Goal: Task Accomplishment & Management: Use online tool/utility

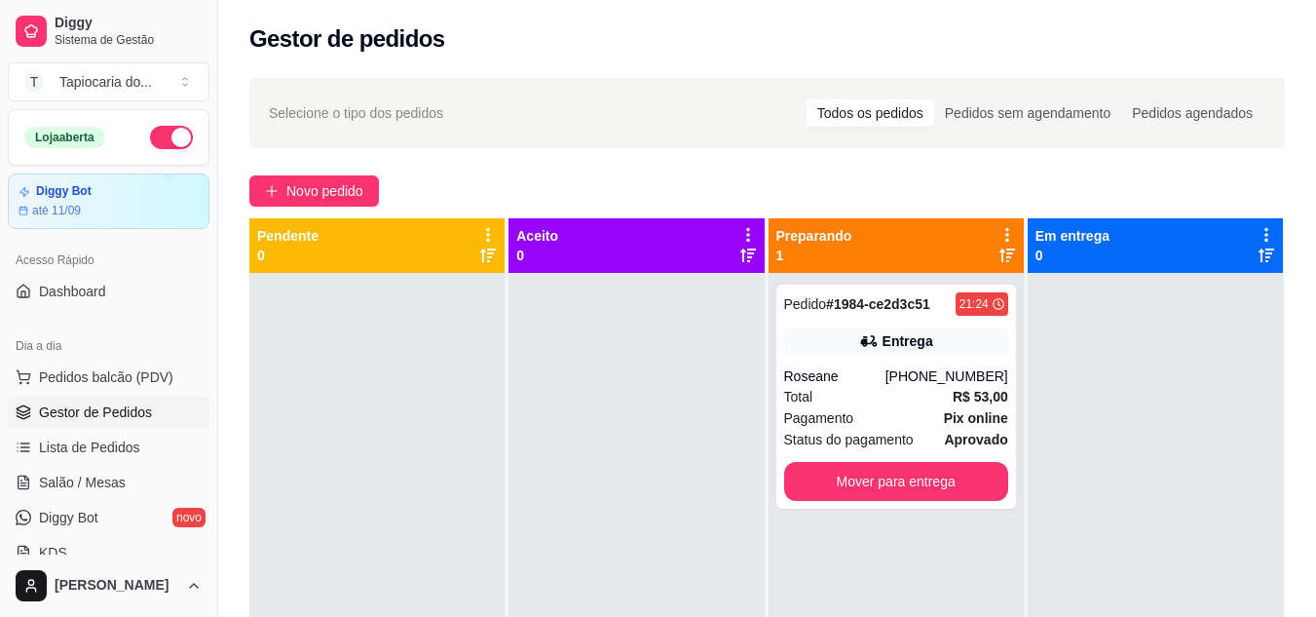
click at [159, 134] on button "button" at bounding box center [171, 137] width 43 height 23
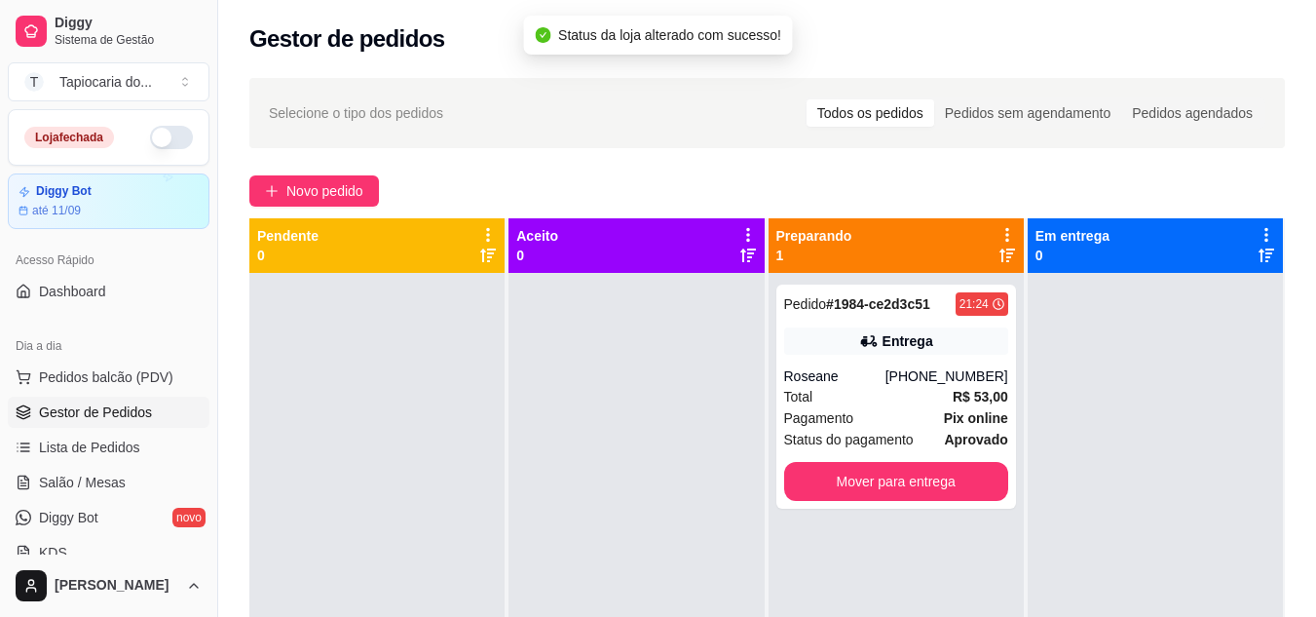
click at [157, 135] on button "button" at bounding box center [171, 137] width 43 height 23
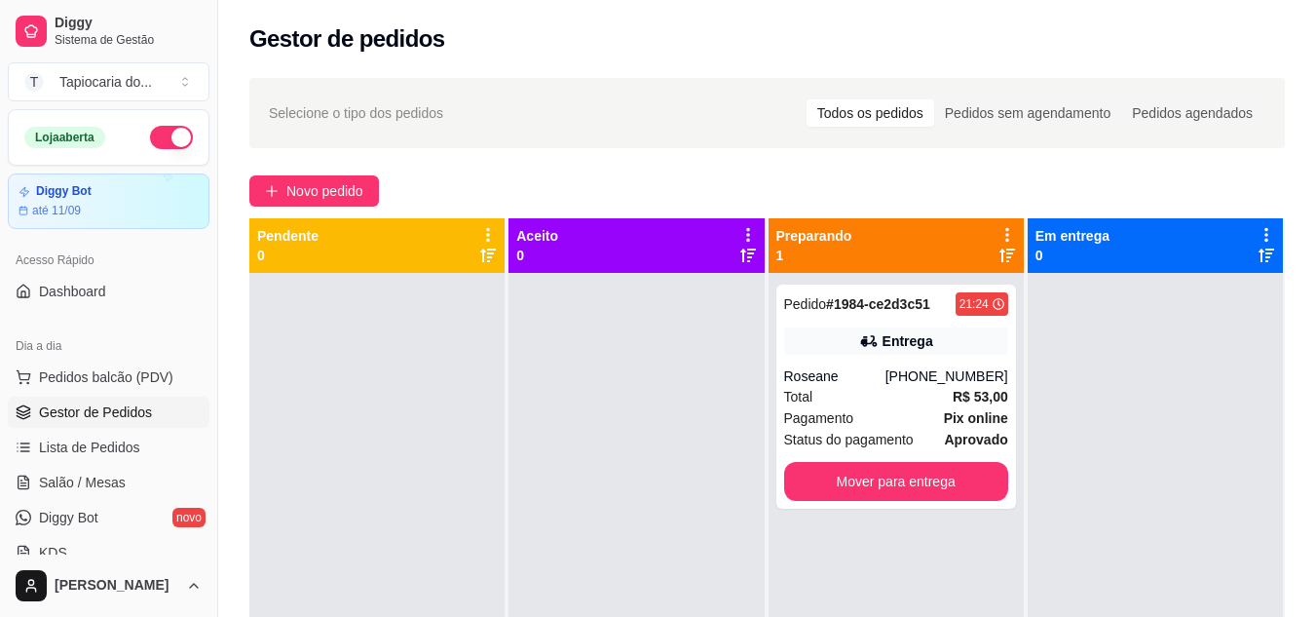
click at [164, 133] on button "button" at bounding box center [171, 137] width 43 height 23
click at [110, 493] on link "Salão / Mesas" at bounding box center [109, 482] width 202 height 31
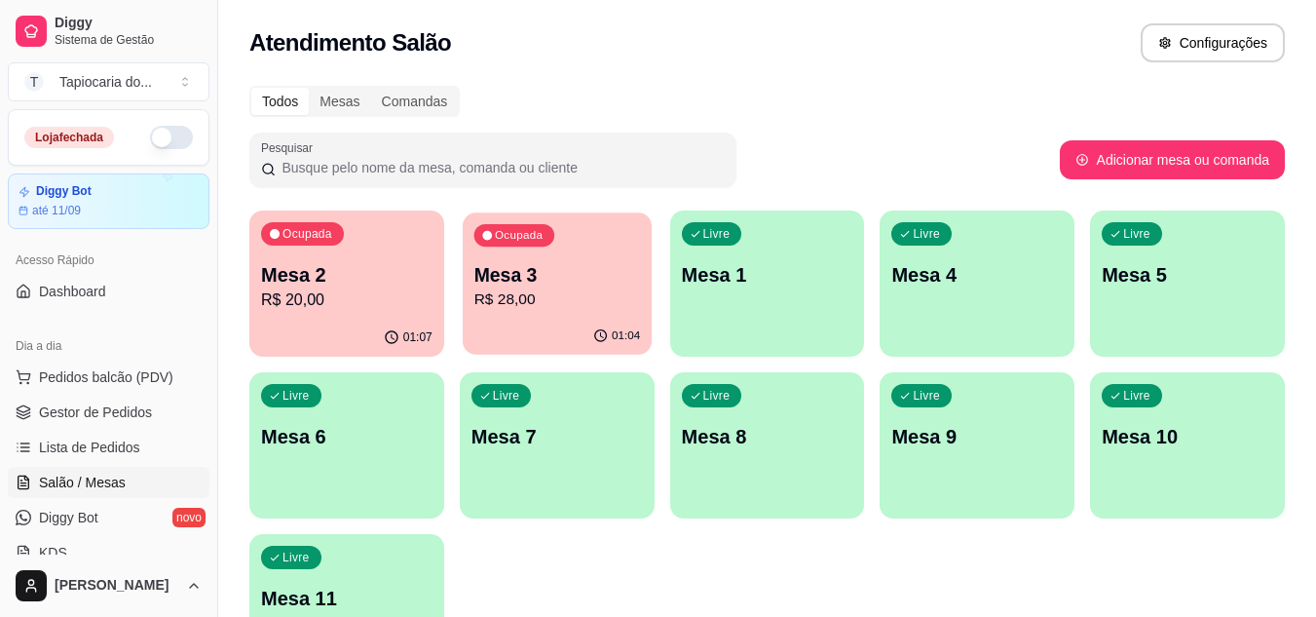
click at [518, 279] on p "Mesa 3" at bounding box center [557, 275] width 167 height 26
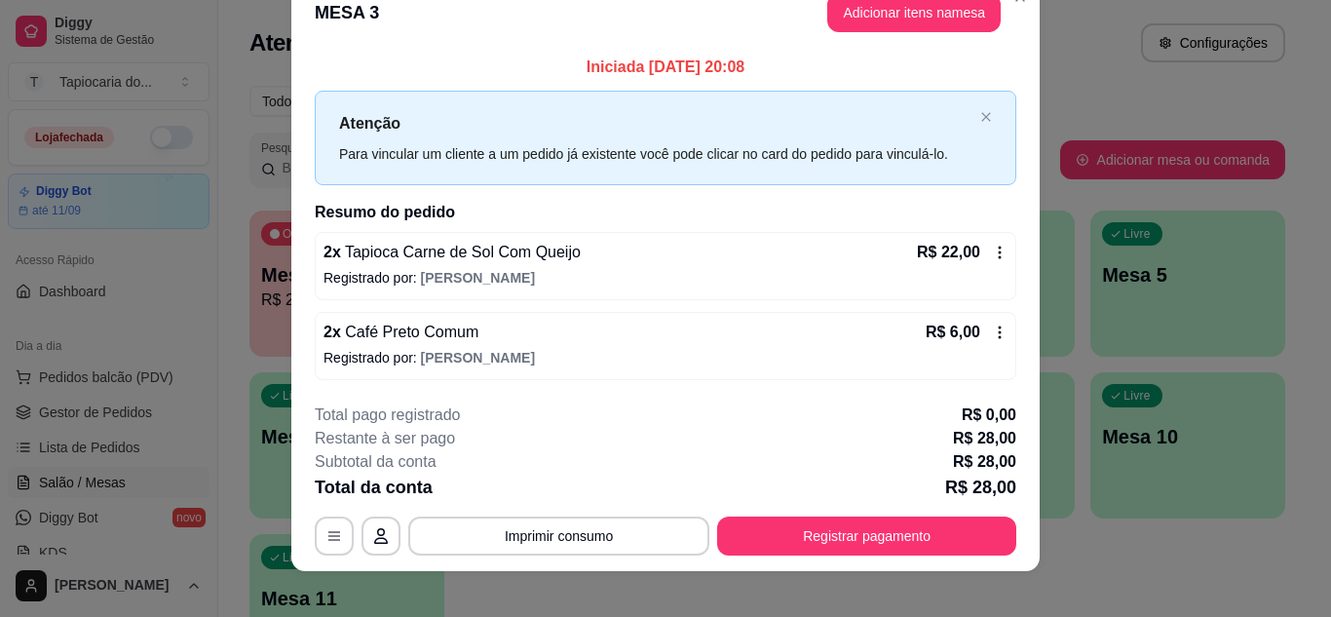
scroll to position [51, 0]
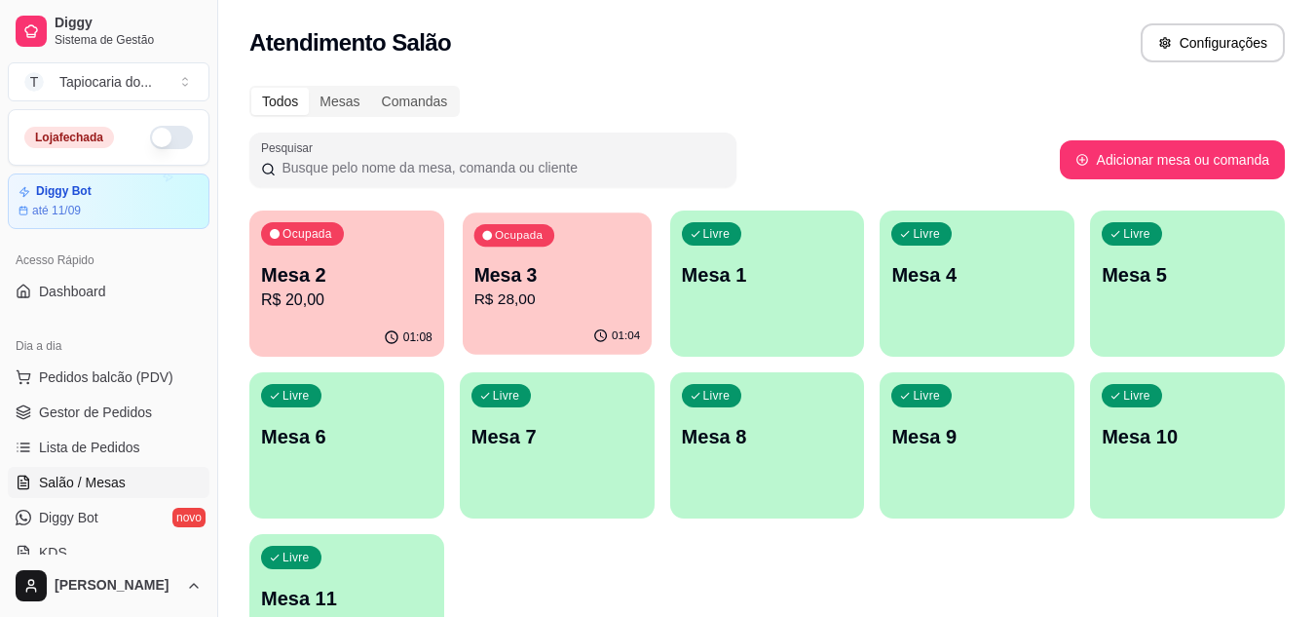
click at [492, 272] on p "Mesa 3" at bounding box center [557, 275] width 167 height 26
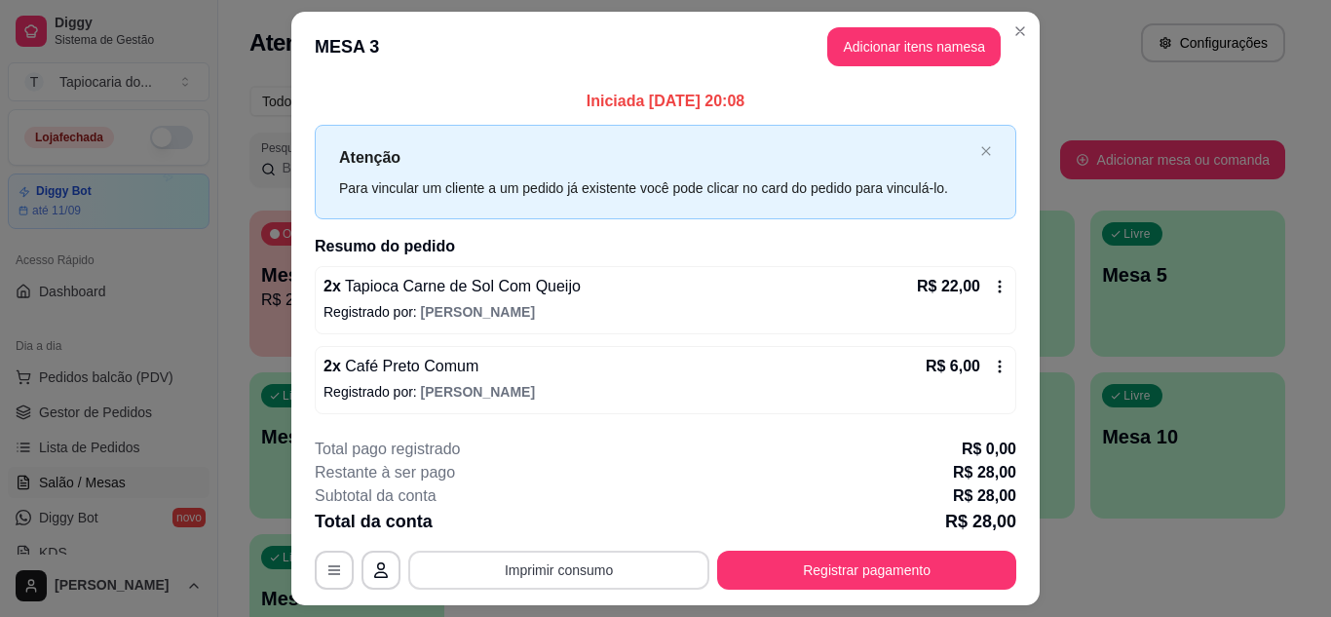
click at [544, 583] on button "Imprimir consumo" at bounding box center [558, 570] width 301 height 39
click at [563, 521] on button "Impressora" at bounding box center [557, 525] width 136 height 30
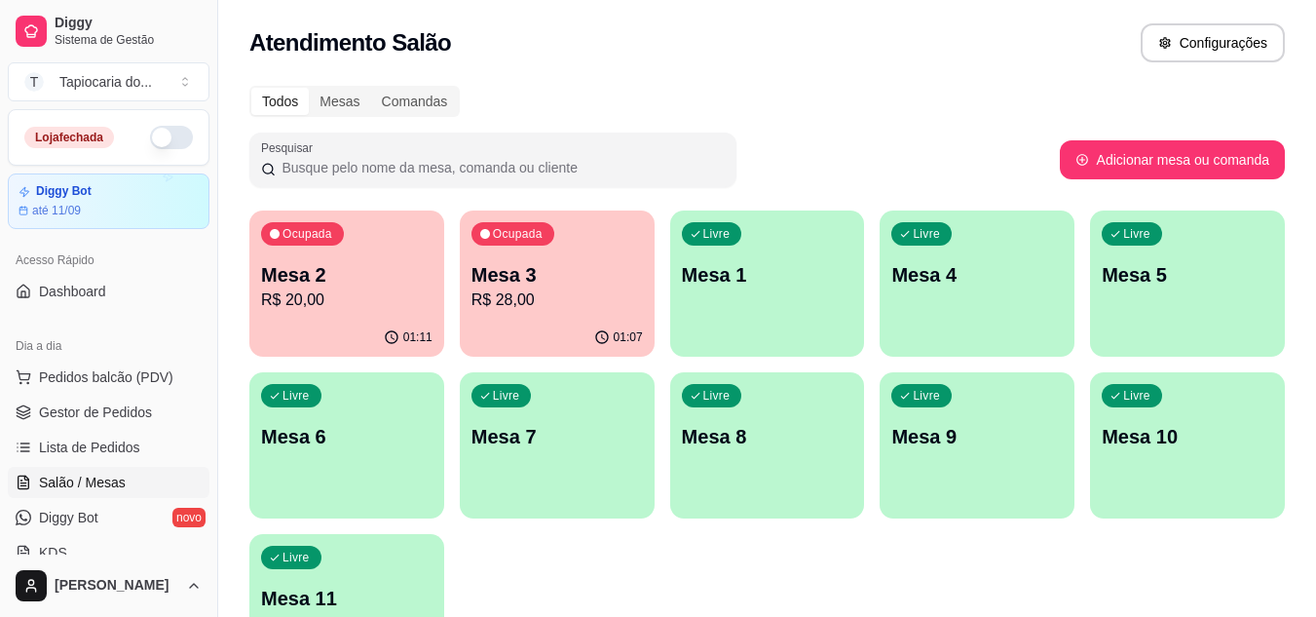
click at [526, 283] on p "Mesa 3" at bounding box center [557, 274] width 171 height 27
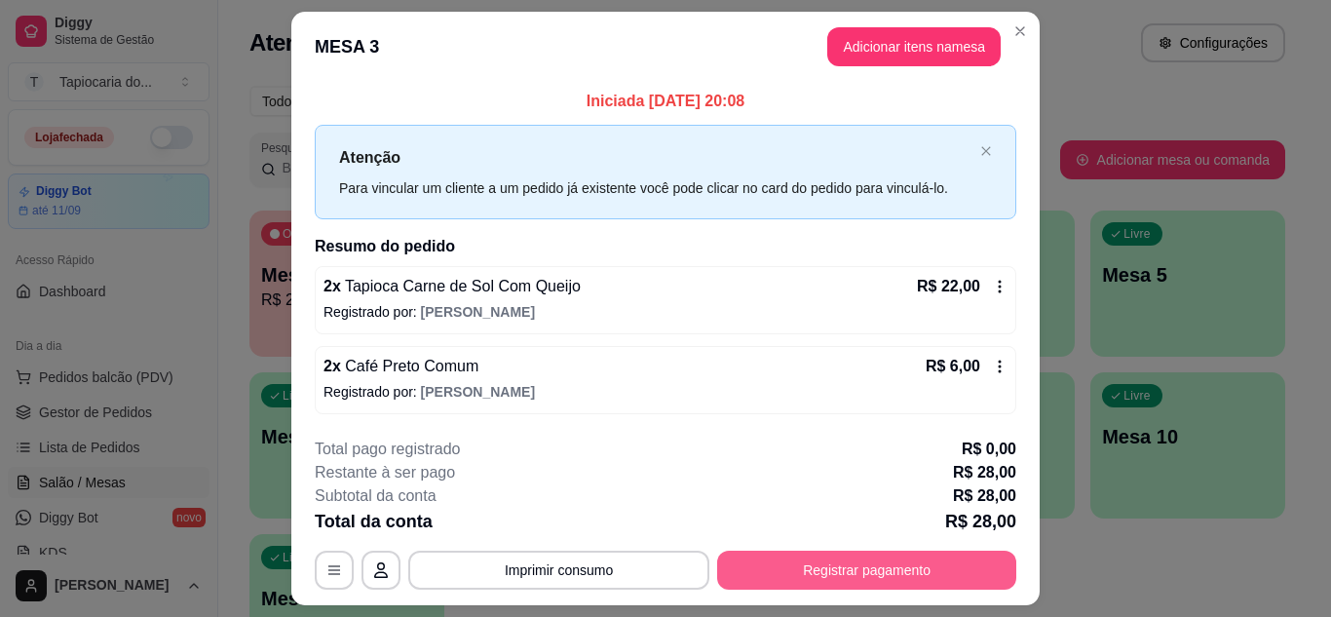
click at [943, 571] on button "Registrar pagamento" at bounding box center [866, 570] width 299 height 39
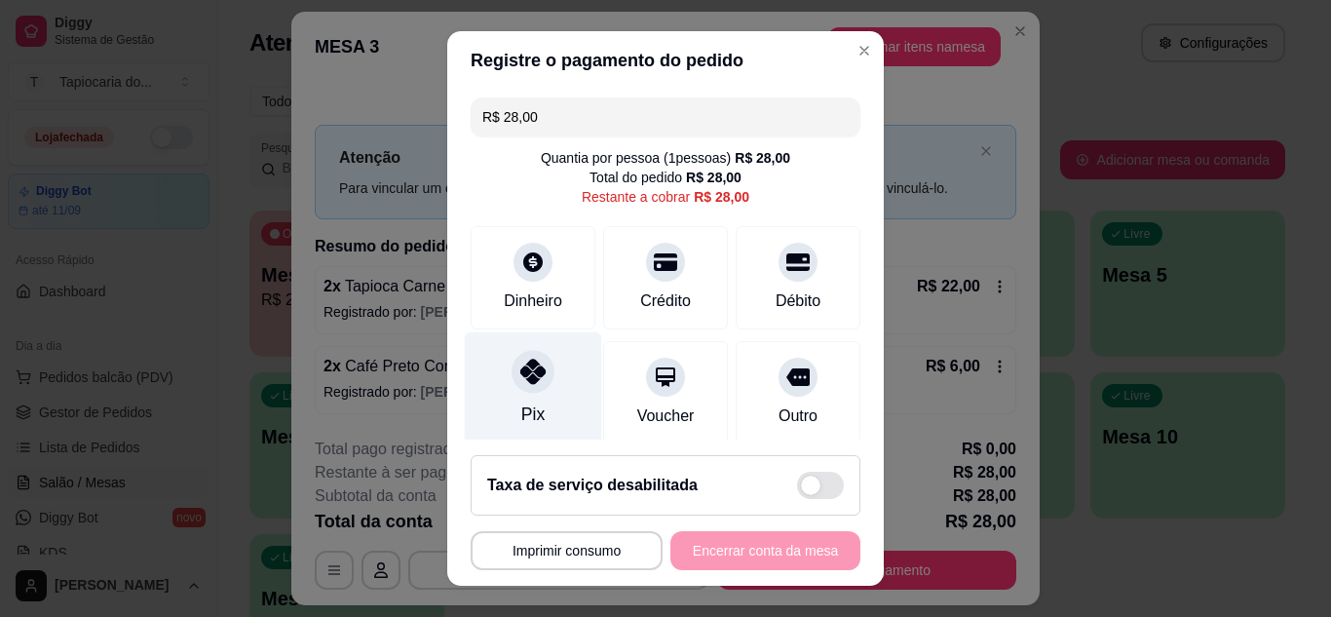
click at [552, 379] on div "Pix" at bounding box center [533, 388] width 137 height 114
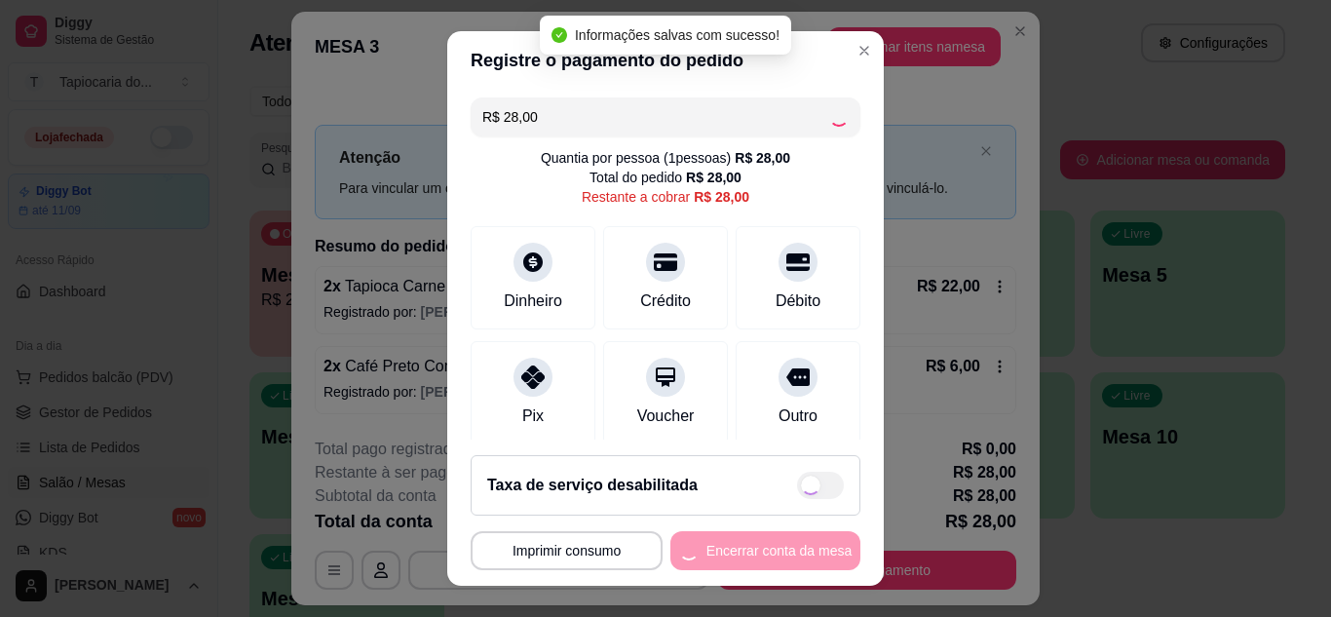
type input "R$ 0,00"
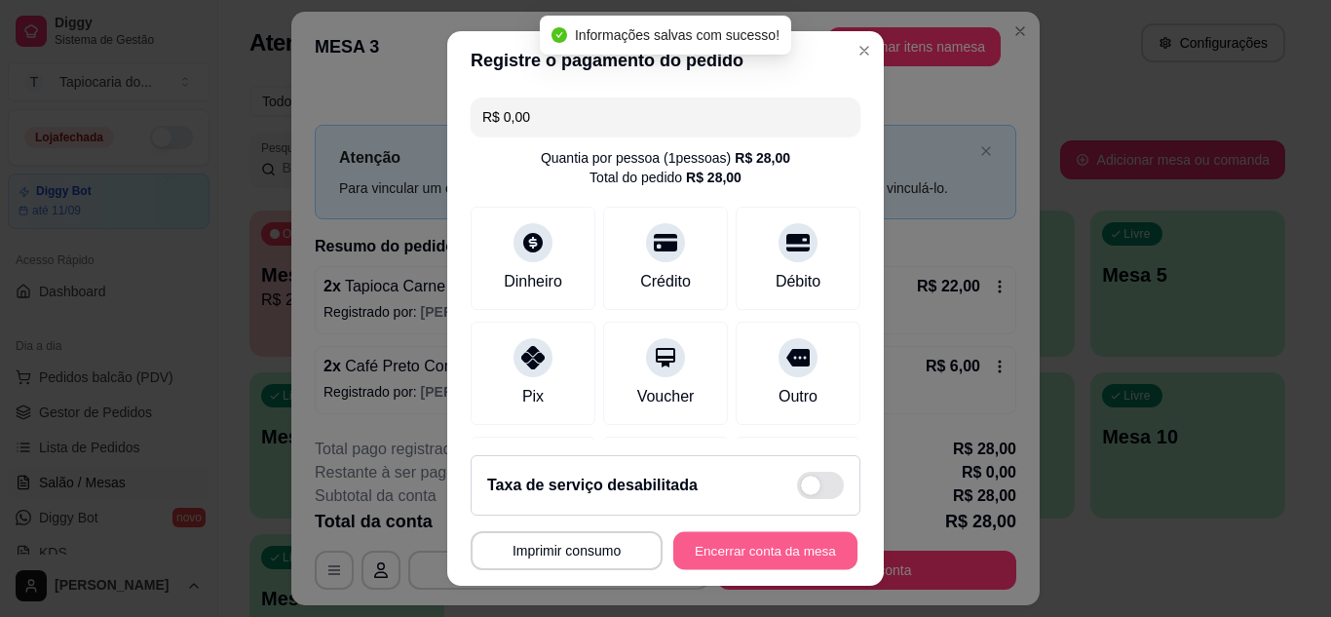
click at [730, 546] on button "Encerrar conta da mesa" at bounding box center [765, 551] width 184 height 38
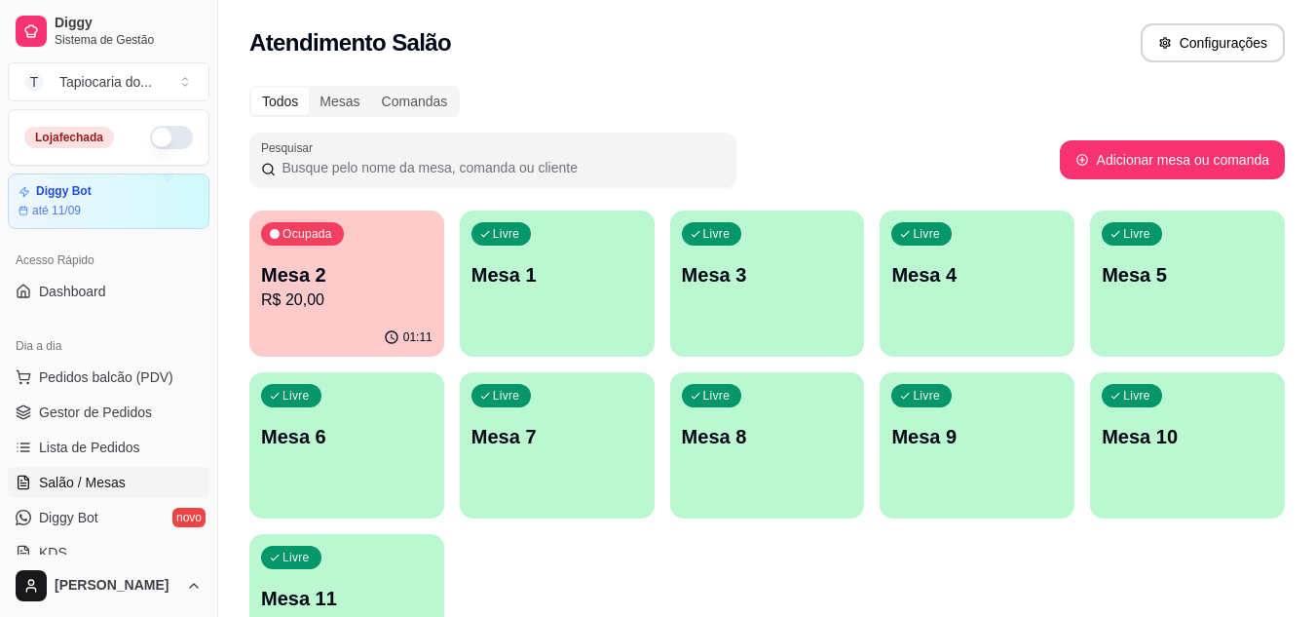
click at [306, 282] on p "Mesa 2" at bounding box center [346, 274] width 171 height 27
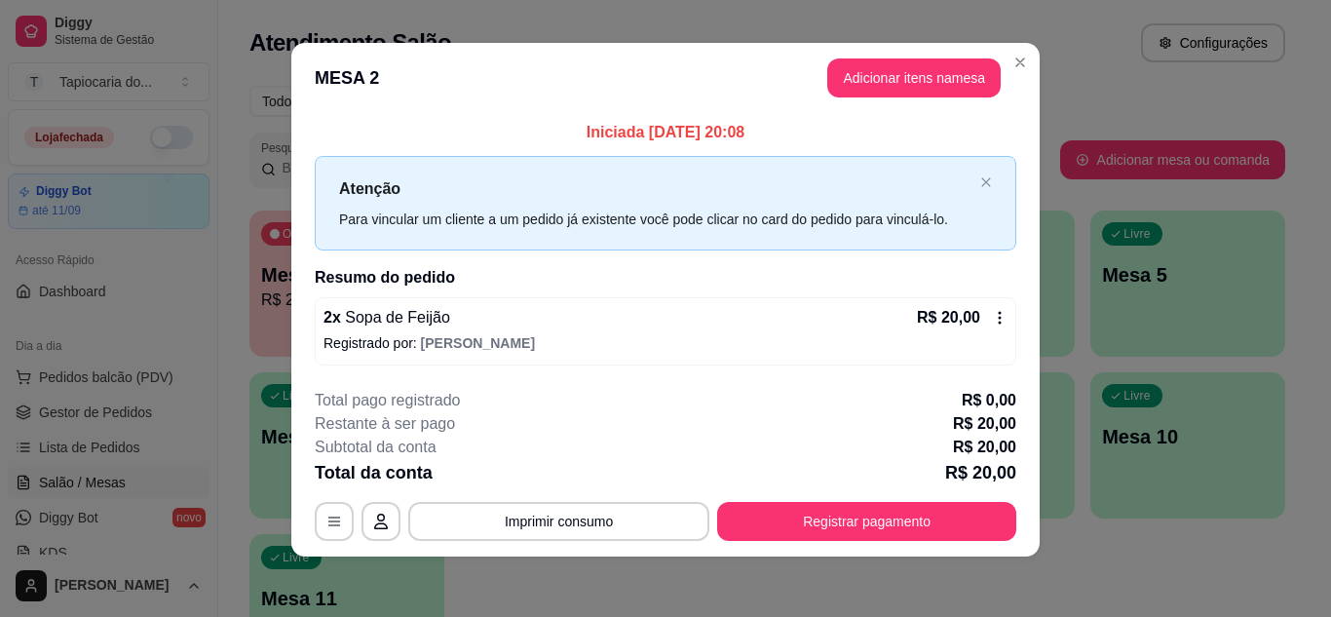
scroll to position [11, 0]
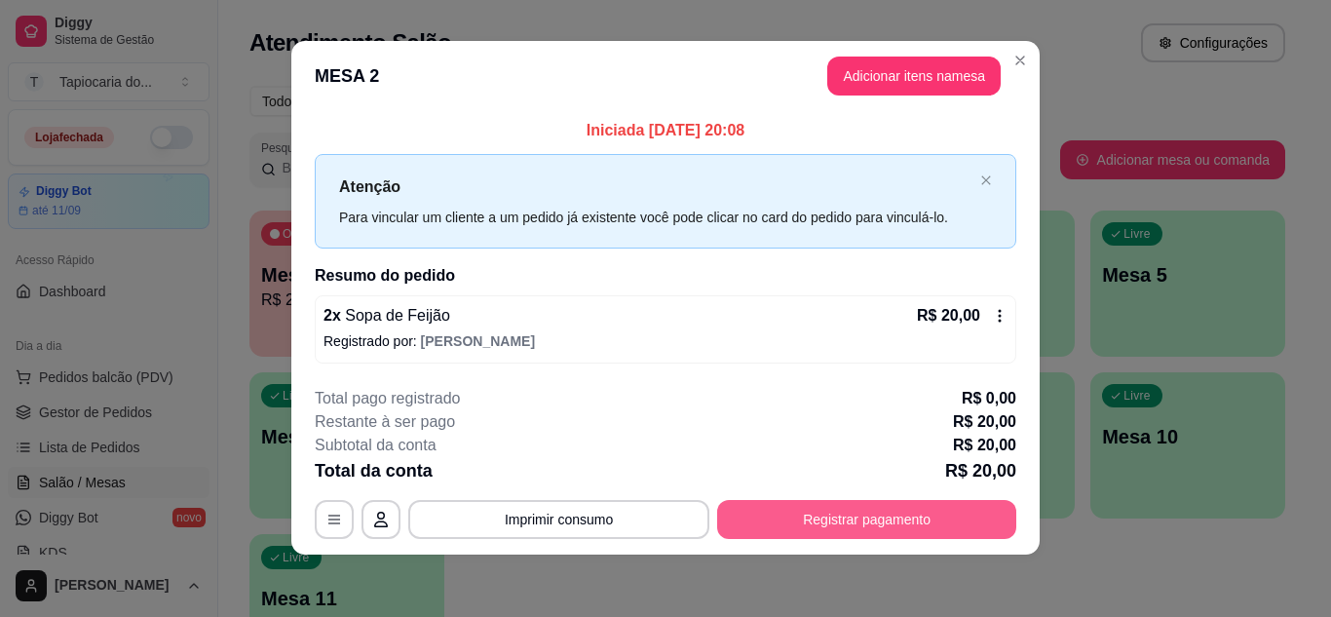
click at [900, 515] on button "Registrar pagamento" at bounding box center [866, 519] width 299 height 39
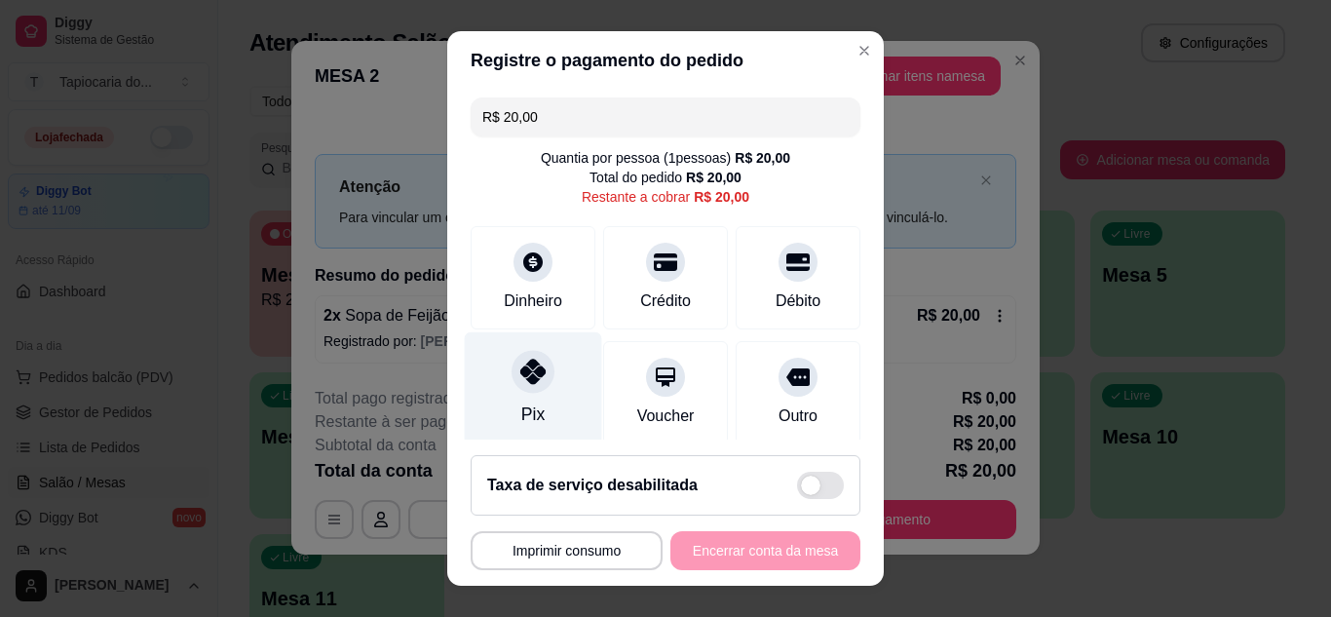
click at [539, 392] on div "Pix" at bounding box center [533, 388] width 137 height 114
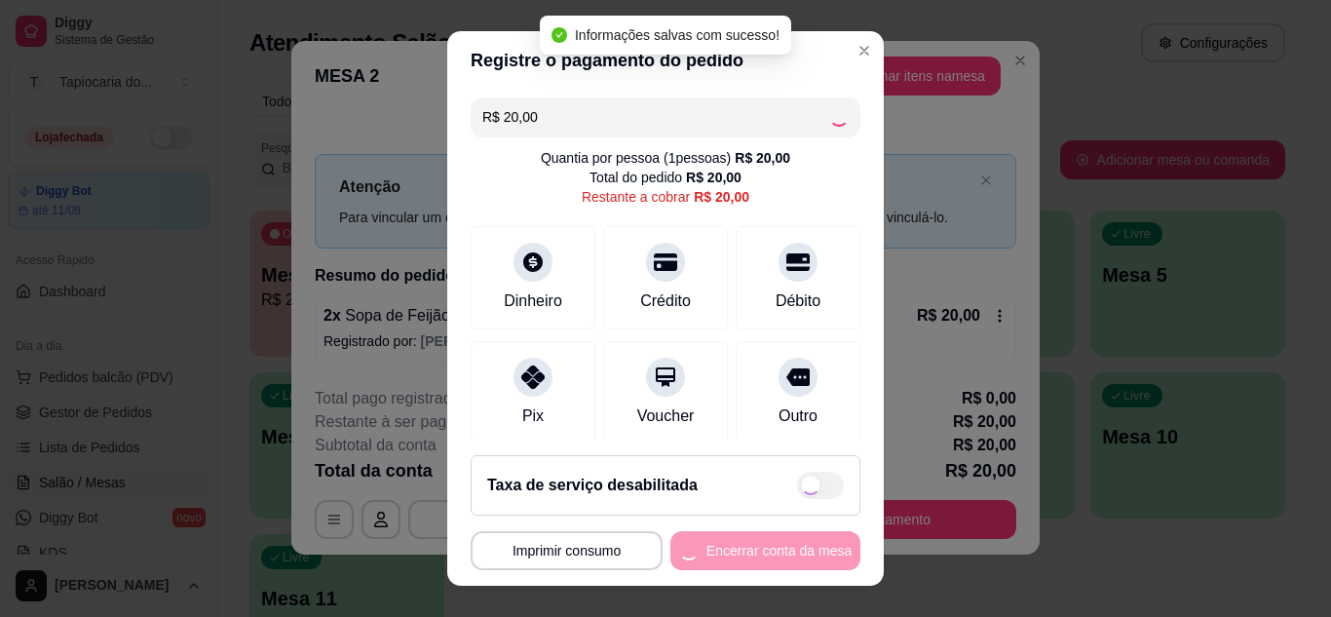
type input "R$ 0,00"
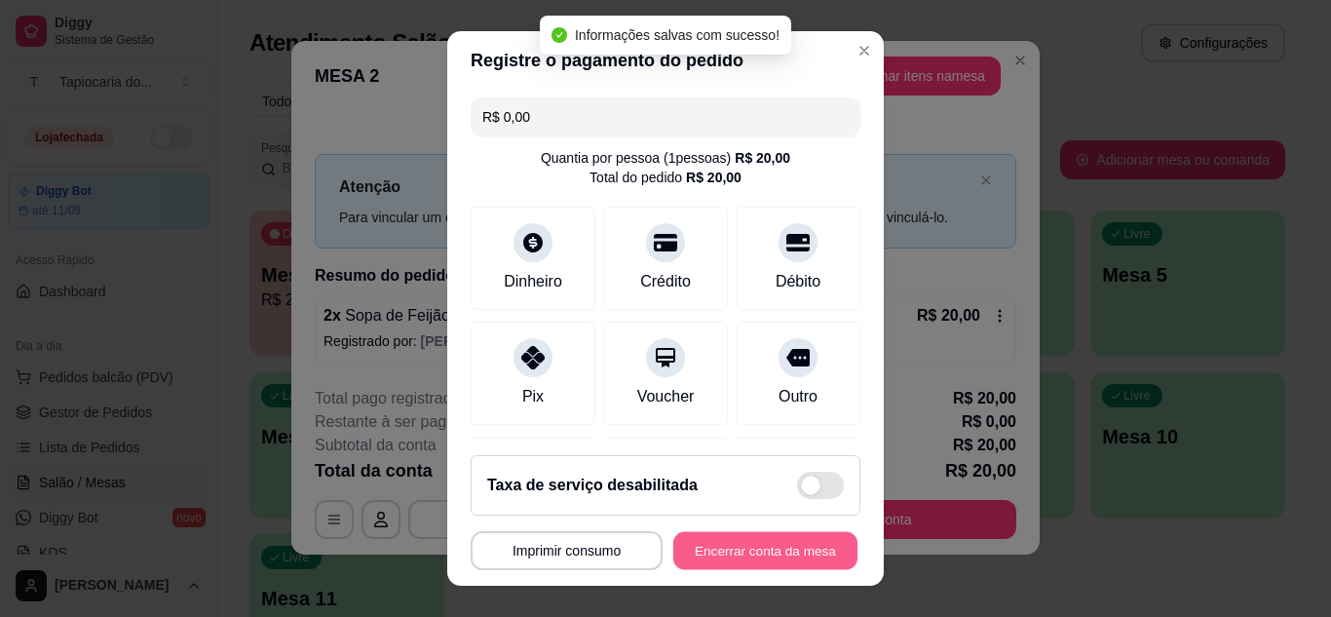
click at [719, 548] on button "Encerrar conta da mesa" at bounding box center [765, 551] width 184 height 38
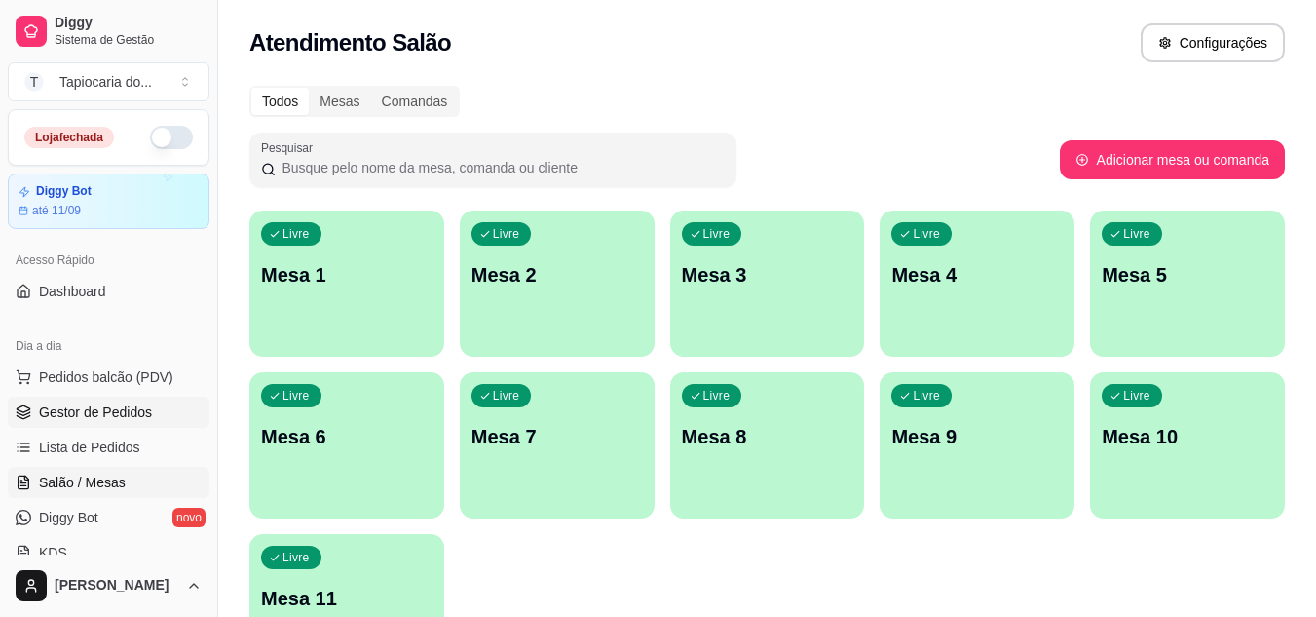
click at [100, 415] on span "Gestor de Pedidos" at bounding box center [95, 411] width 113 height 19
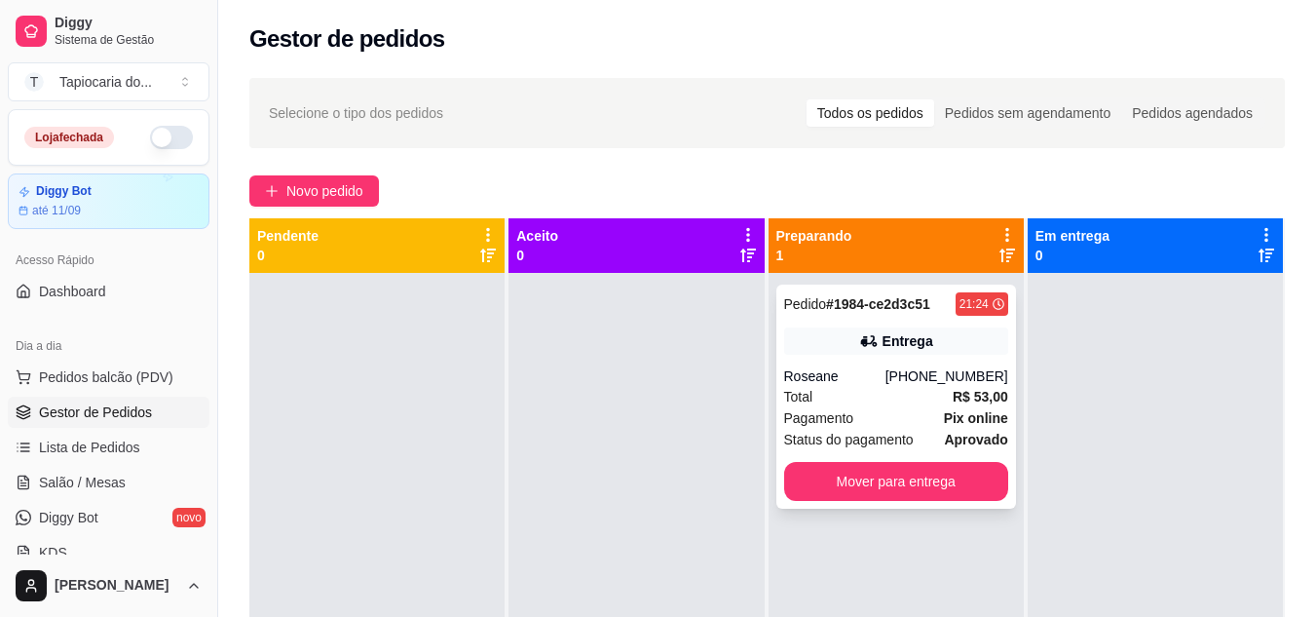
click at [856, 422] on div "Pagamento Pix online" at bounding box center [896, 417] width 224 height 21
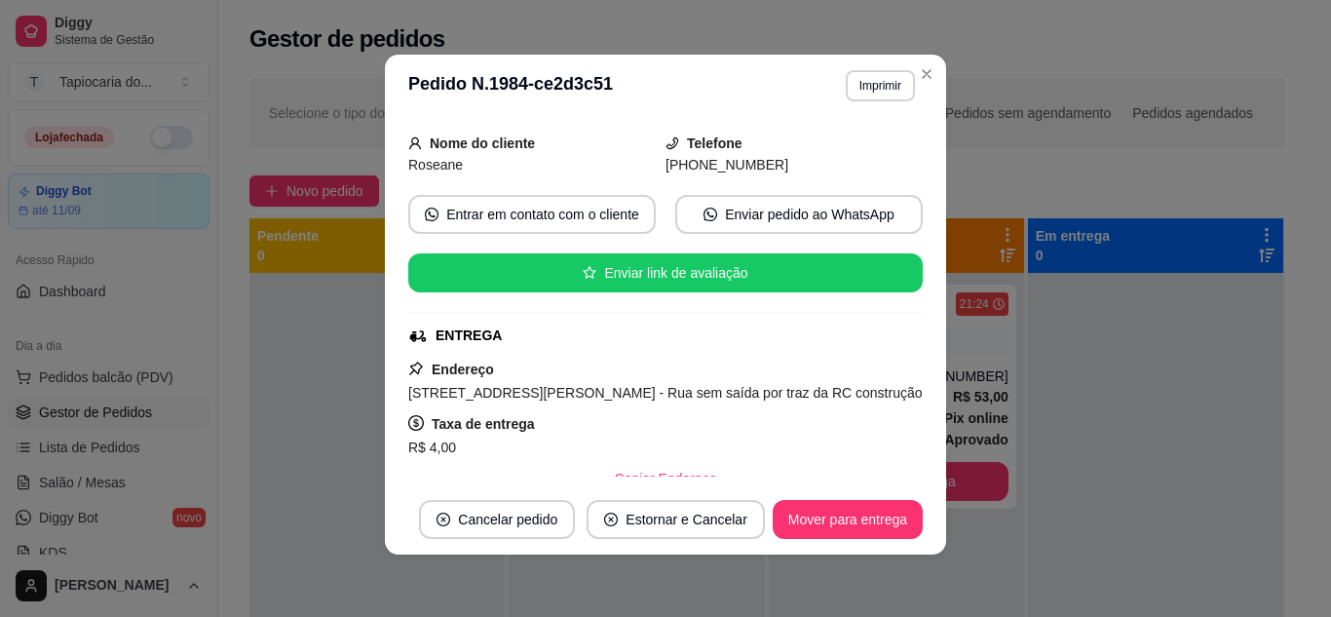
scroll to position [99, 0]
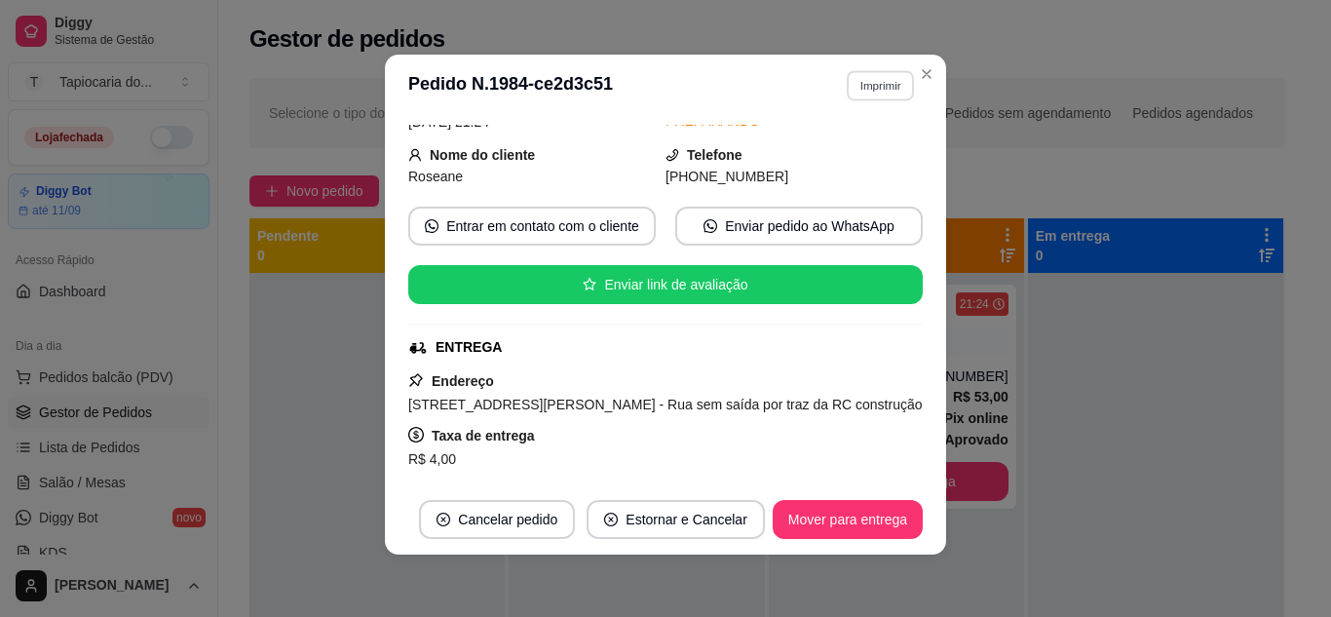
click at [890, 92] on button "Imprimir" at bounding box center [880, 85] width 67 height 30
click at [814, 145] on button "Impressora" at bounding box center [839, 153] width 136 height 30
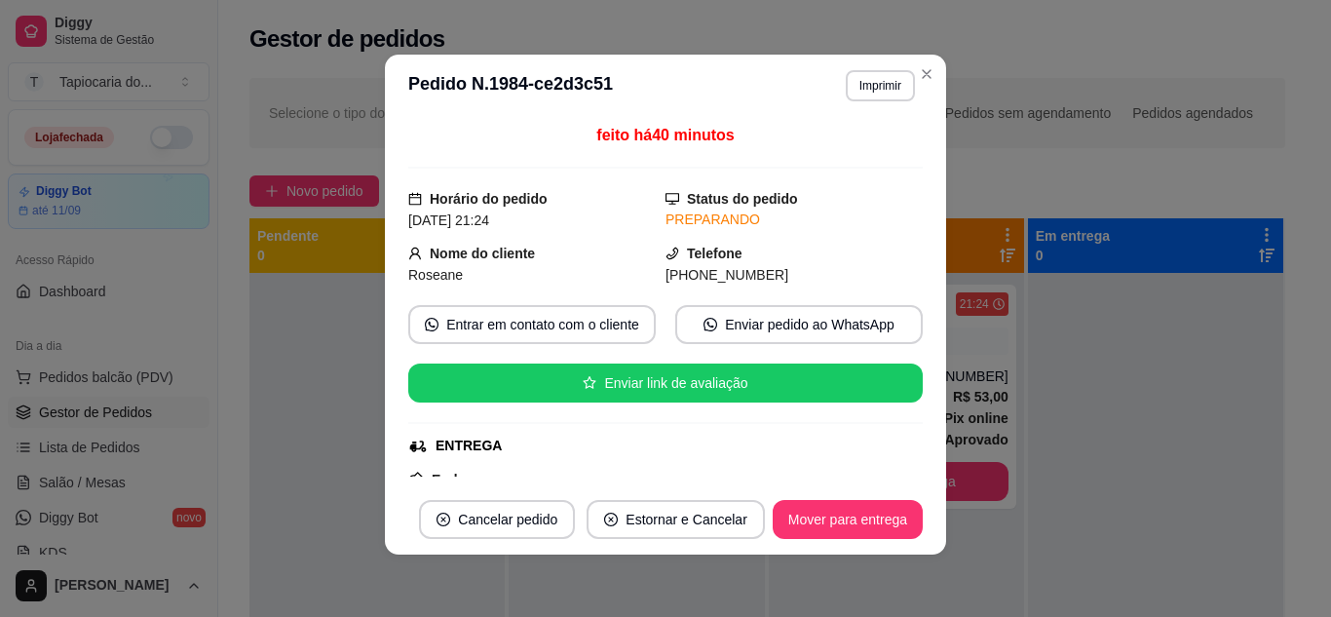
scroll to position [0, 0]
click at [891, 86] on button "Imprimir" at bounding box center [880, 85] width 69 height 31
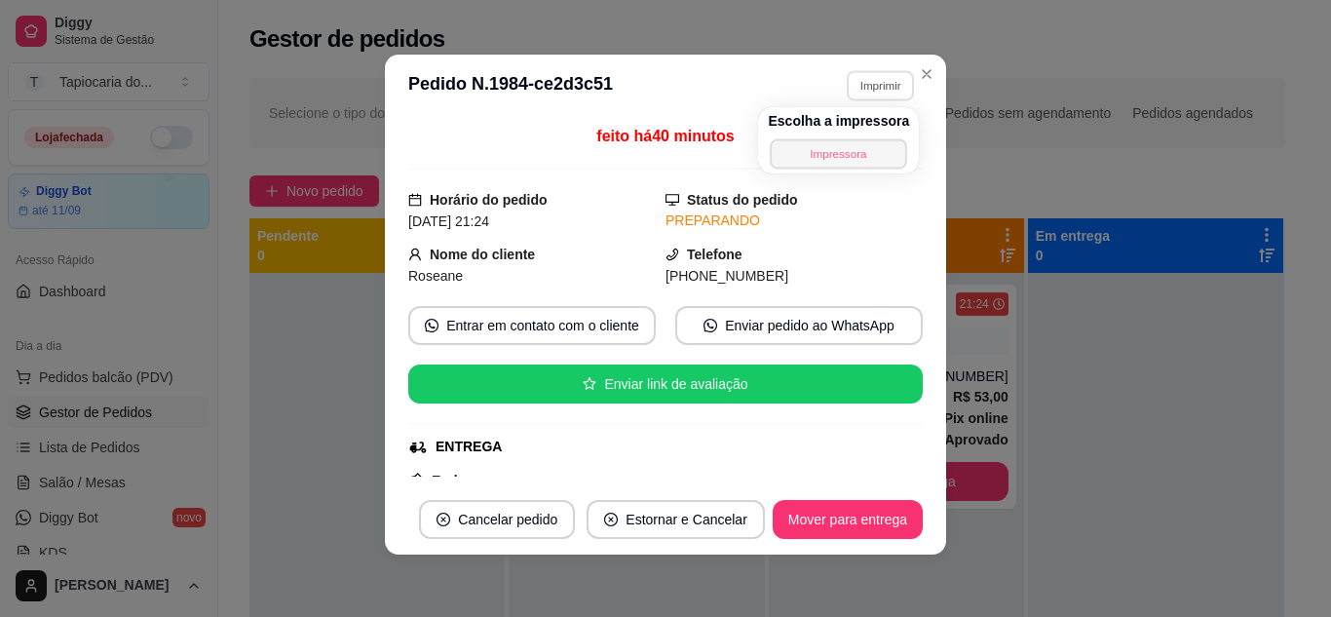
click at [869, 153] on button "Impressora" at bounding box center [839, 153] width 136 height 30
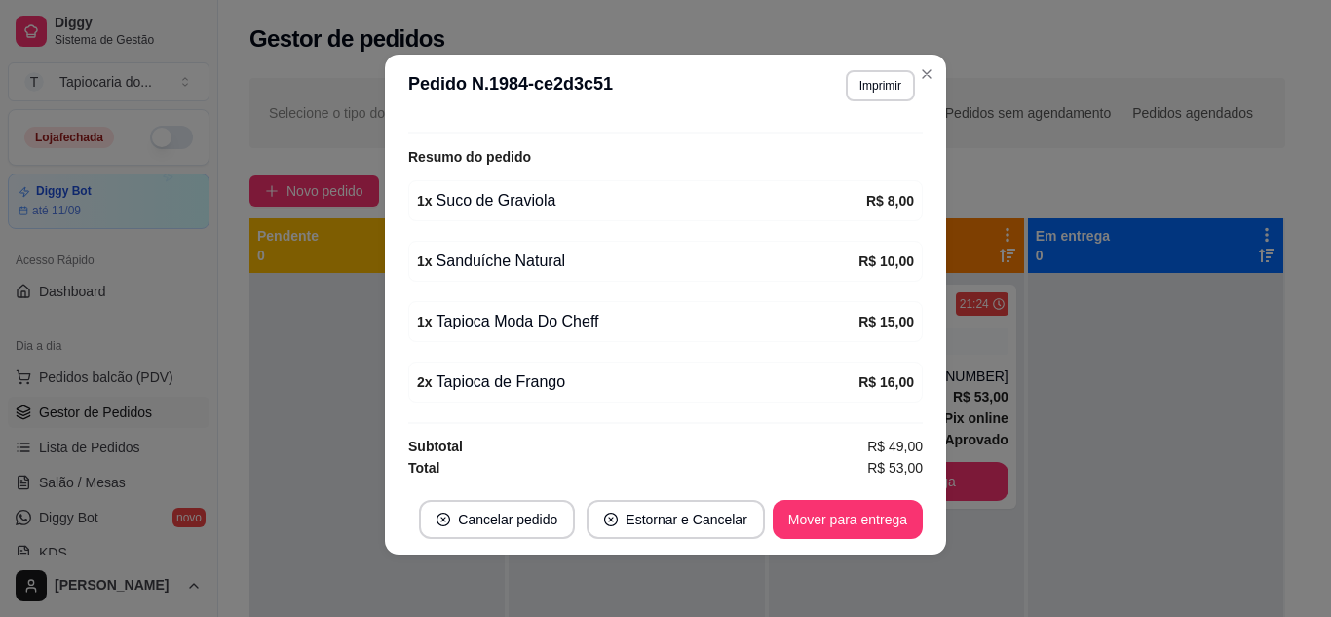
scroll to position [587, 0]
